Goal: Task Accomplishment & Management: Manage account settings

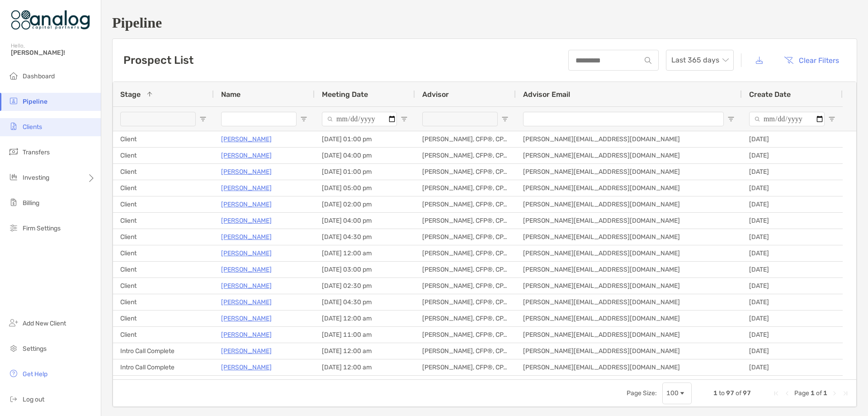
click at [32, 128] on span "Clients" at bounding box center [32, 127] width 19 height 8
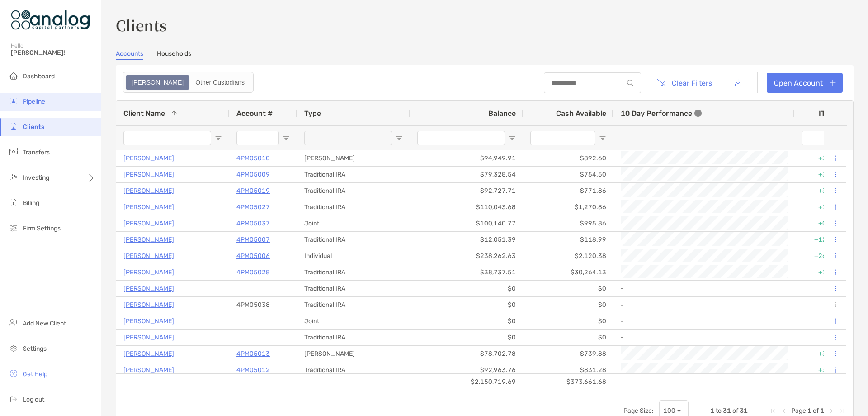
click at [33, 106] on li "Pipeline" at bounding box center [50, 102] width 101 height 18
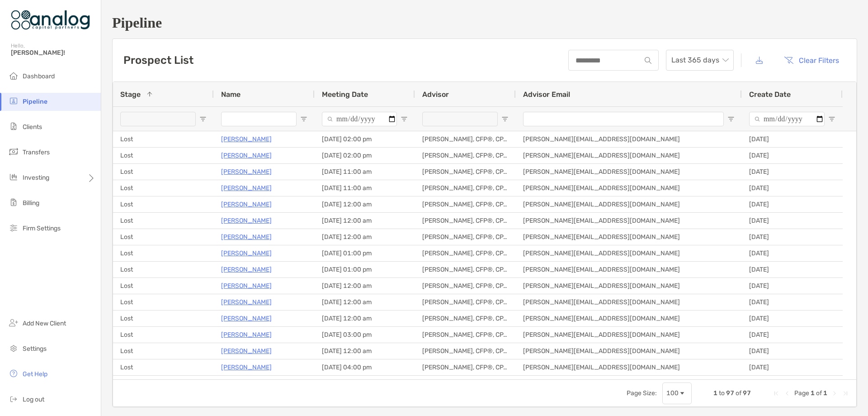
scroll to position [497, 0]
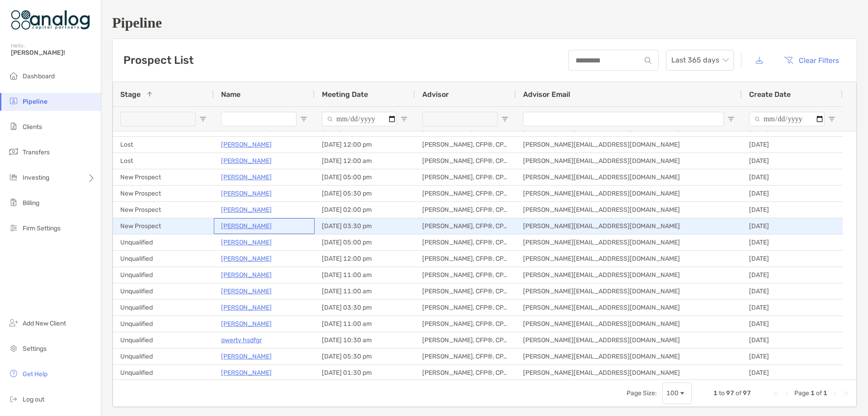
click at [245, 224] on p "[PERSON_NAME]" at bounding box center [246, 225] width 51 height 11
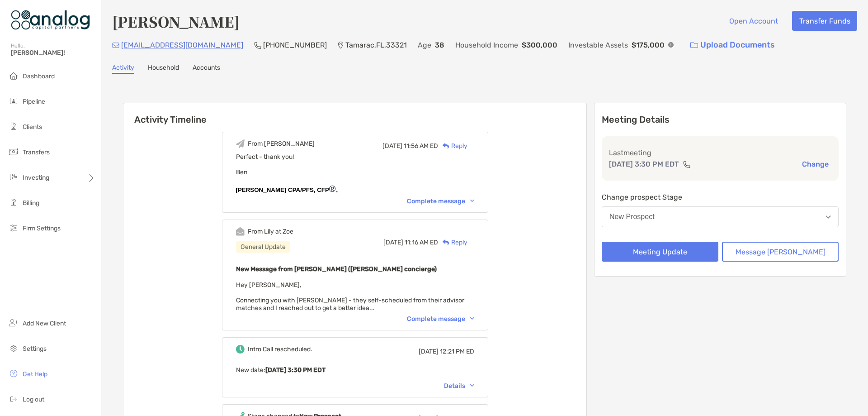
click at [687, 217] on button "New Prospect" at bounding box center [720, 216] width 237 height 21
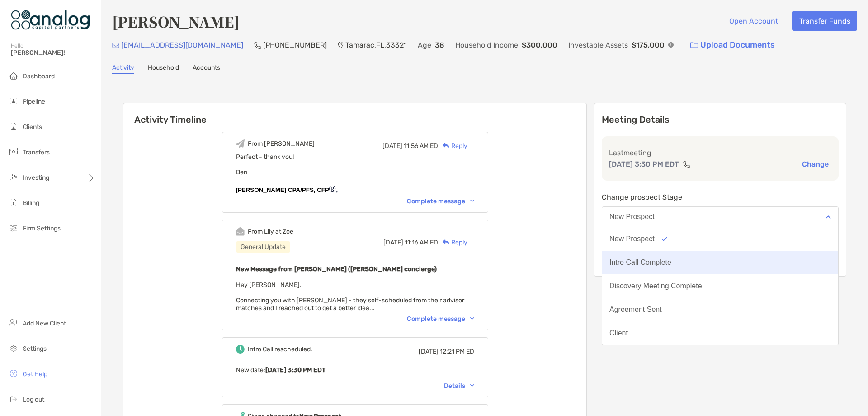
click at [672, 260] on div "Intro Call Complete" at bounding box center [641, 262] width 62 height 8
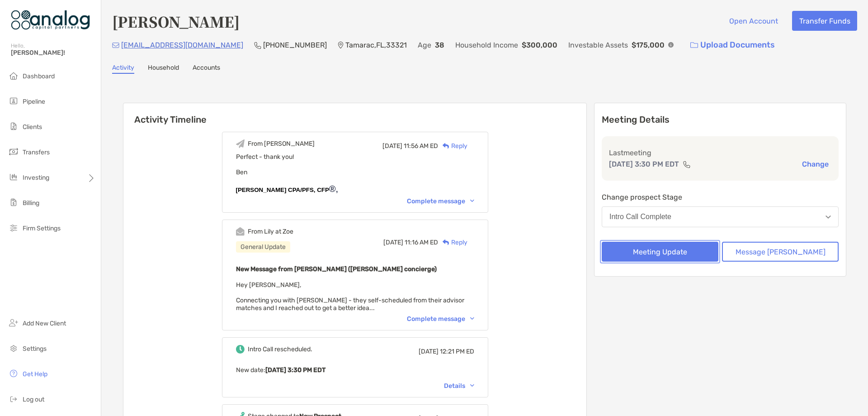
click at [678, 256] on button "Meeting Update" at bounding box center [660, 252] width 117 height 20
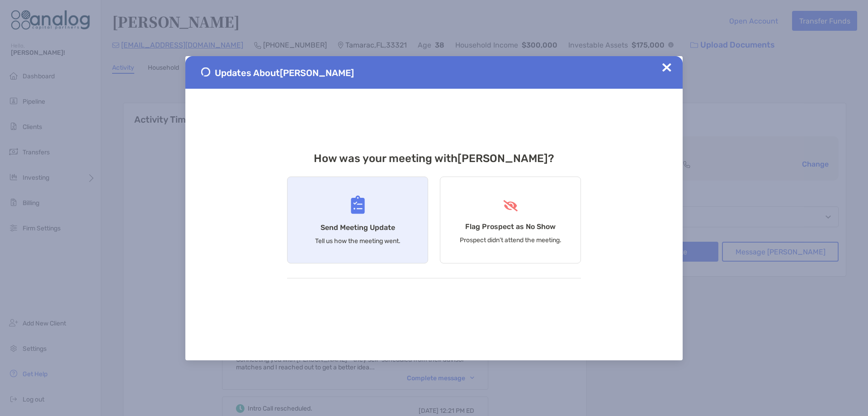
click at [370, 219] on div "Send Meeting Update Tell us how the meeting went." at bounding box center [357, 219] width 141 height 87
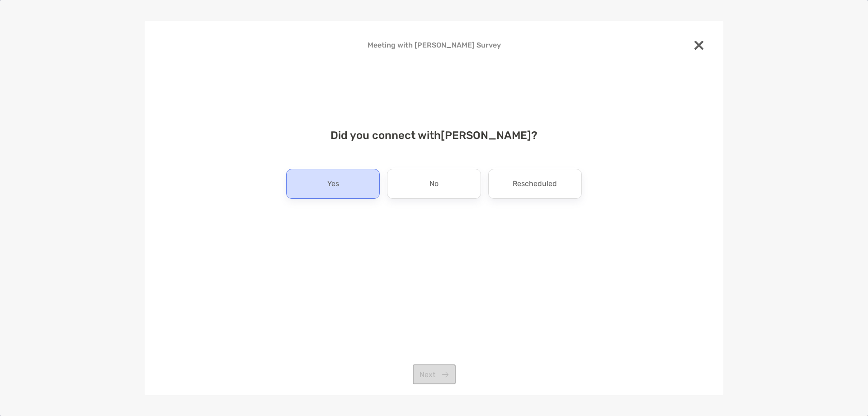
click at [346, 191] on div "Yes" at bounding box center [333, 184] width 94 height 30
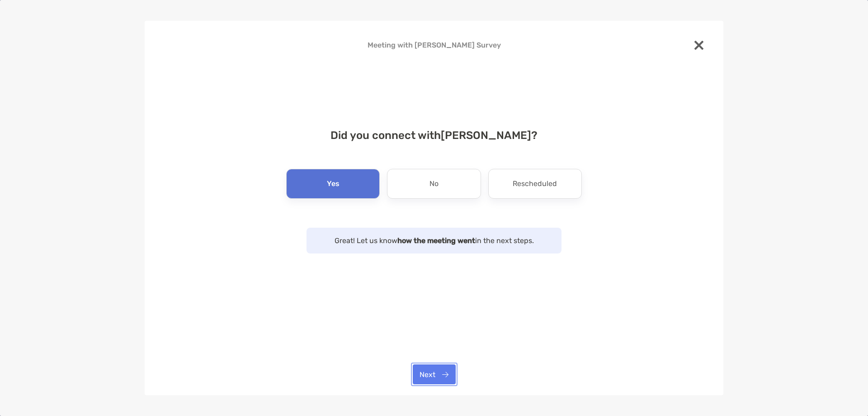
click at [433, 368] on button "Next" at bounding box center [434, 374] width 43 height 20
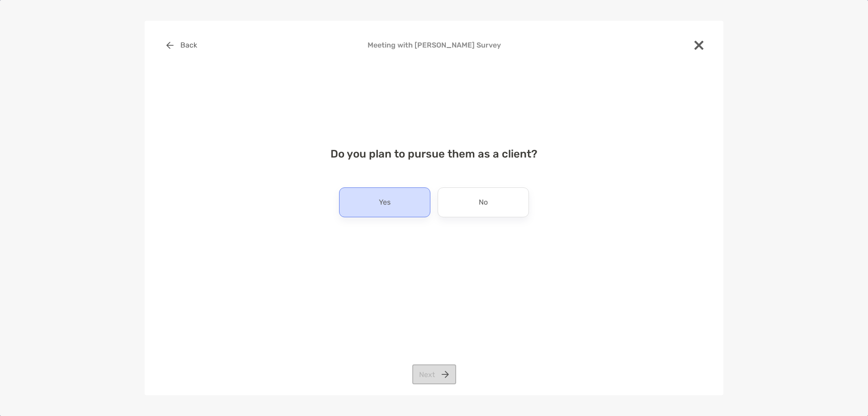
click at [392, 200] on div "Yes" at bounding box center [384, 202] width 91 height 30
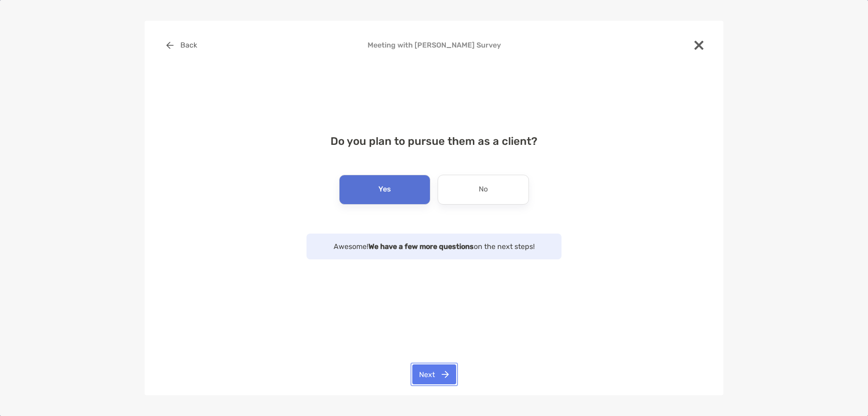
click at [425, 371] on button "Next" at bounding box center [435, 374] width 44 height 20
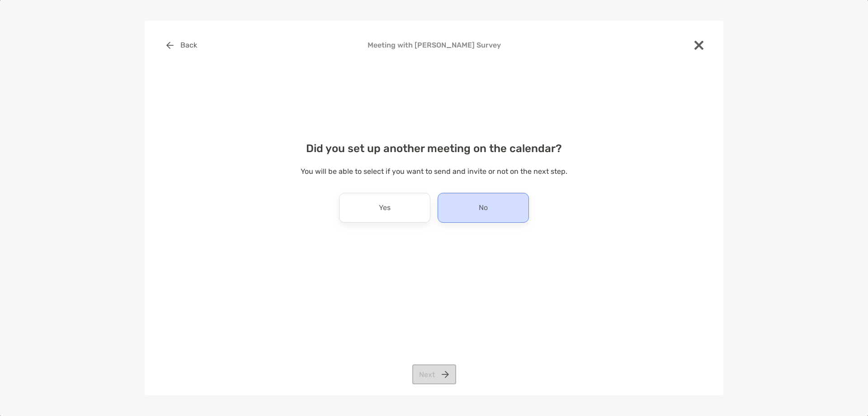
click at [448, 197] on div "No" at bounding box center [483, 208] width 91 height 30
click at [430, 368] on button "Next" at bounding box center [435, 374] width 44 height 20
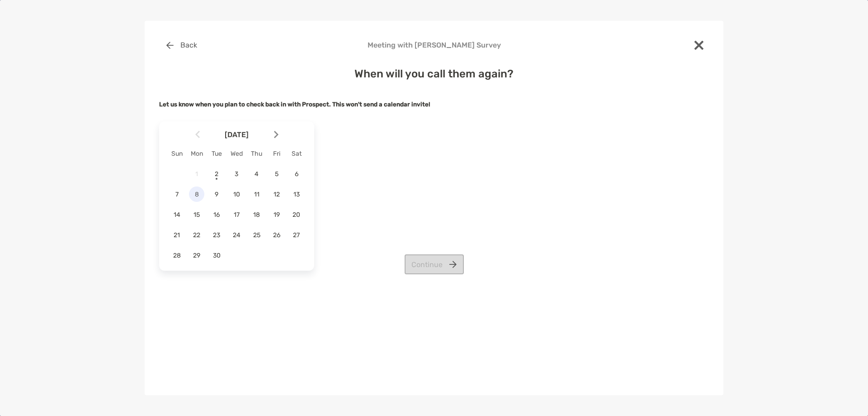
click at [198, 196] on span "8" at bounding box center [196, 194] width 15 height 8
click at [273, 193] on span "12" at bounding box center [276, 194] width 15 height 8
click at [419, 263] on button "Continue" at bounding box center [434, 264] width 59 height 20
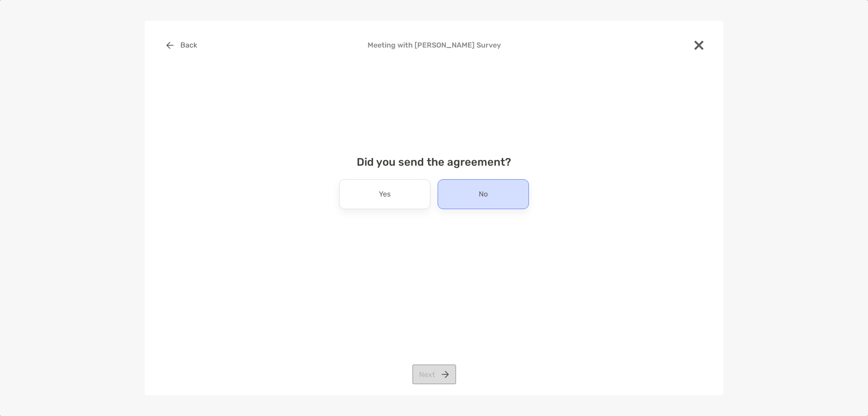
click at [460, 193] on div "No" at bounding box center [483, 194] width 91 height 30
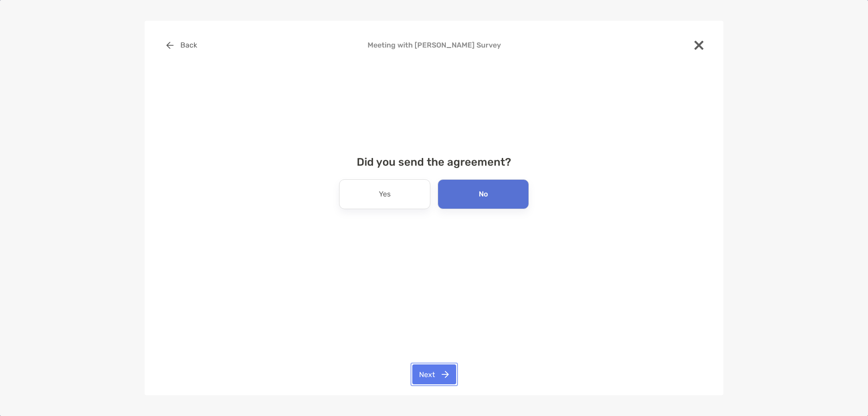
click at [437, 369] on button "Next" at bounding box center [435, 374] width 44 height 20
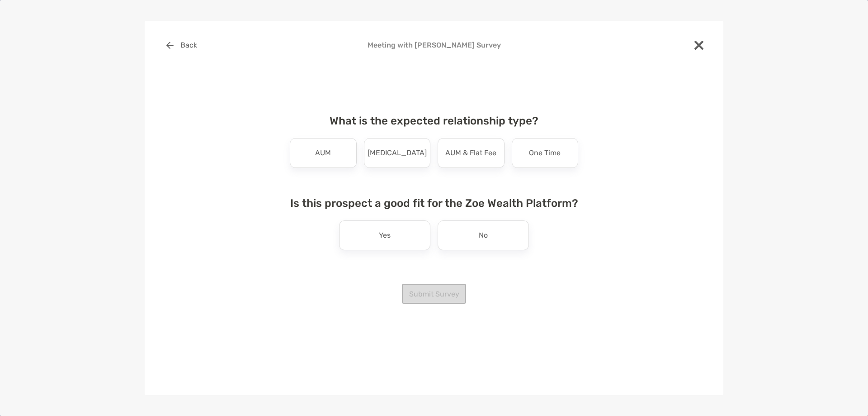
click at [339, 169] on div "What is the expected relationship type? AUM [MEDICAL_DATA] AUM & Flat Fee One T…" at bounding box center [434, 192] width 303 height 176
click at [332, 160] on div "AUM" at bounding box center [323, 153] width 67 height 30
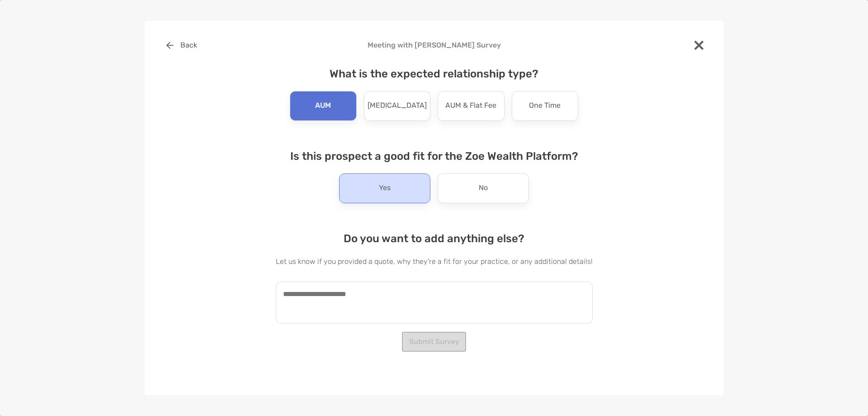
click at [375, 190] on div "Yes" at bounding box center [384, 188] width 91 height 30
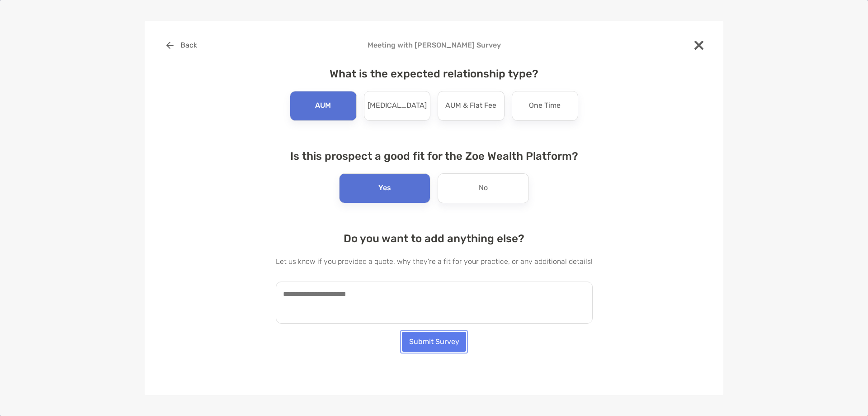
click at [414, 342] on button "Submit Survey" at bounding box center [434, 342] width 64 height 20
